Goal: Task Accomplishment & Management: Manage account settings

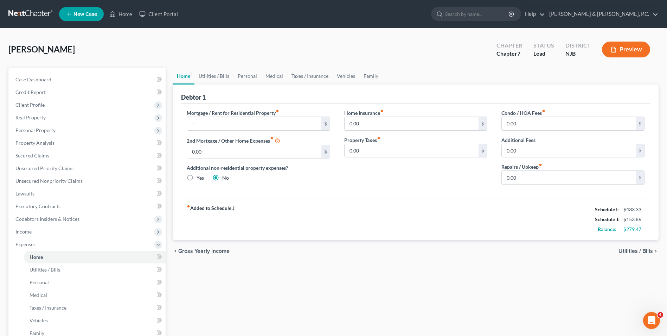
click at [636, 250] on span "Utilities / Bills" at bounding box center [636, 251] width 34 height 6
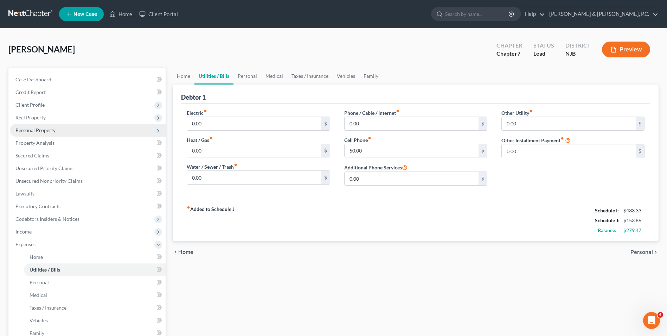
click at [47, 131] on span "Personal Property" at bounding box center [35, 130] width 40 height 6
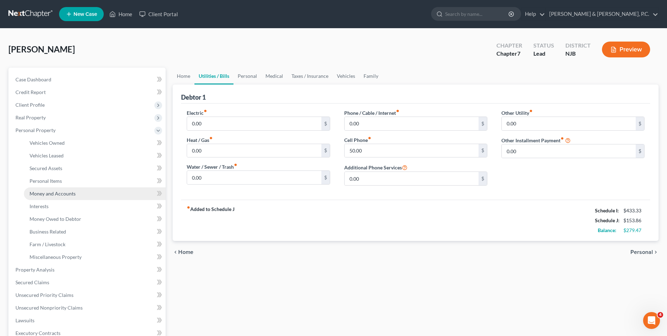
click at [58, 196] on span "Money and Accounts" at bounding box center [53, 193] width 46 height 6
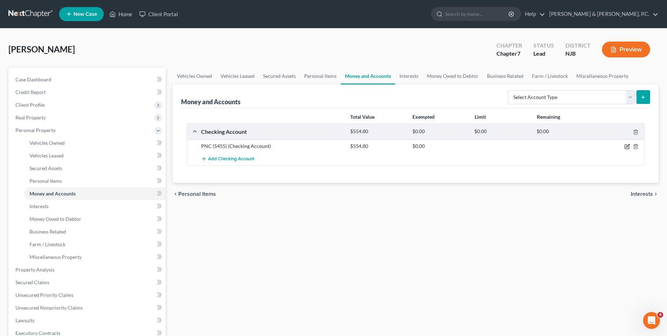
click at [626, 147] on icon "button" at bounding box center [628, 147] width 6 height 6
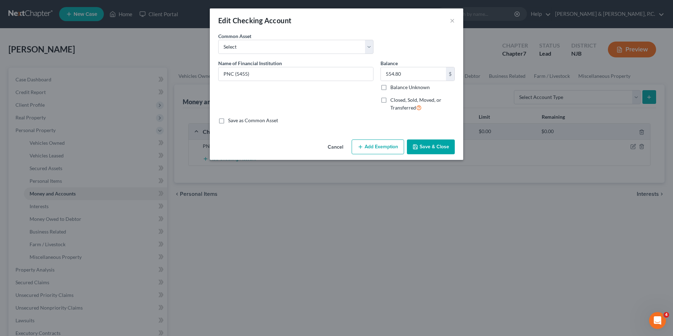
click at [373, 151] on button "Add Exemption" at bounding box center [377, 146] width 52 height 15
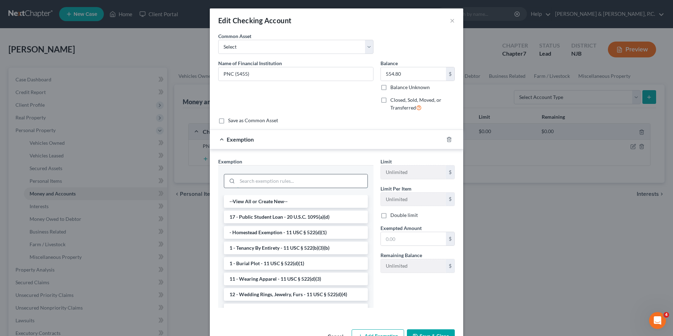
click at [314, 186] on input "search" at bounding box center [302, 180] width 130 height 13
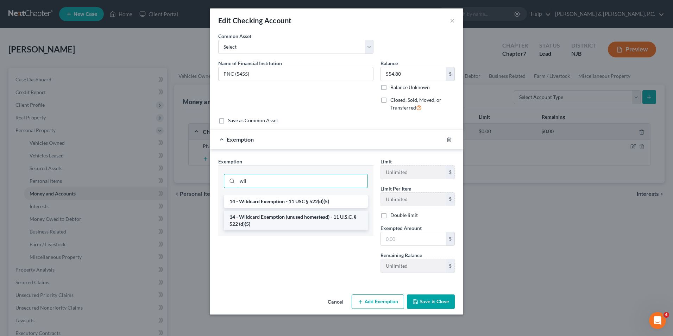
type input "wil"
click at [325, 220] on li "14 - Wildcard Exemption (unused homestead) - 11 U.S.C. § 522 (d)(5)" at bounding box center [296, 220] width 144 height 20
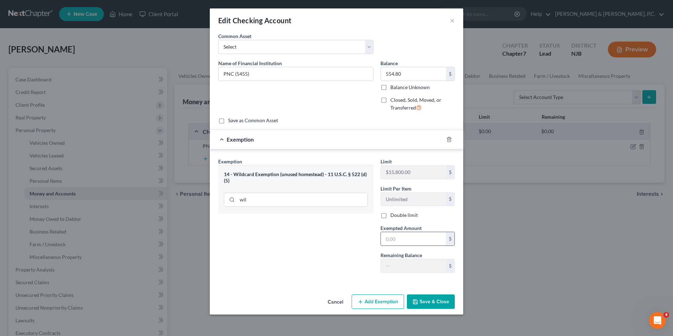
click at [432, 243] on input "text" at bounding box center [413, 238] width 65 height 13
type input "554.80"
click at [427, 300] on button "Save & Close" at bounding box center [431, 301] width 48 height 15
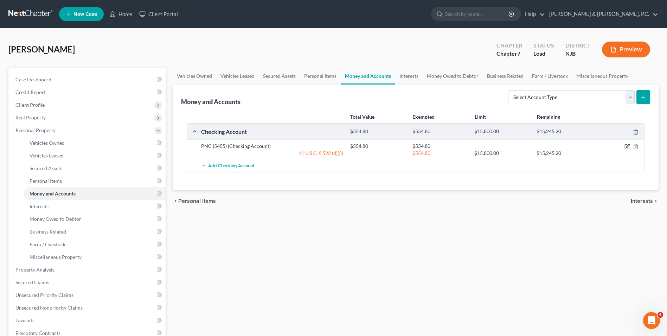
click at [626, 146] on icon "button" at bounding box center [628, 147] width 6 height 6
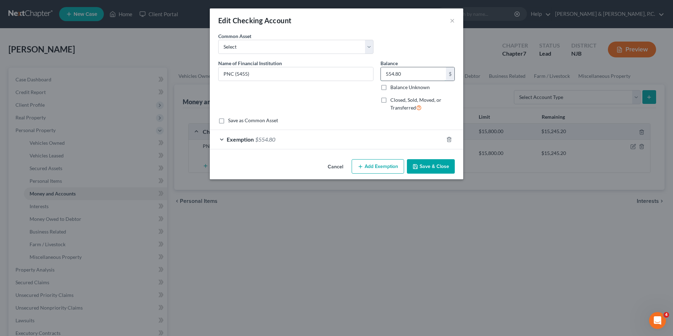
click at [409, 76] on input "554.80" at bounding box center [413, 73] width 65 height 13
type input "69.48"
click at [222, 138] on div "Exemption $554.80" at bounding box center [327, 139] width 234 height 19
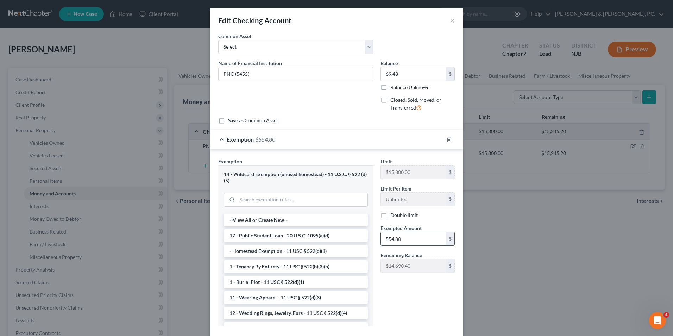
click at [417, 245] on input "554.80" at bounding box center [413, 238] width 65 height 13
type input "5"
type input "69.48"
click at [450, 21] on button "×" at bounding box center [452, 20] width 5 height 8
